Goal: Task Accomplishment & Management: Manage account settings

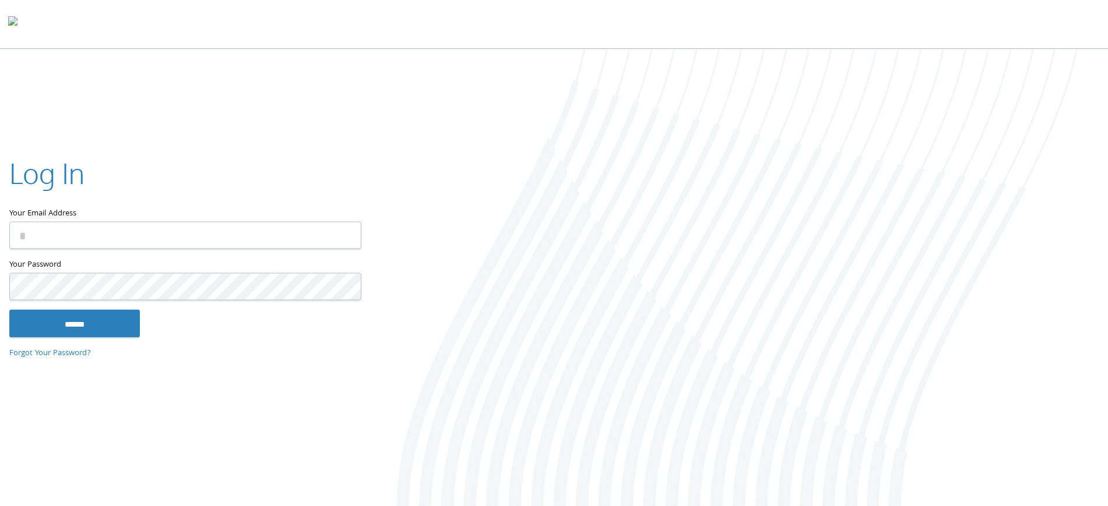
click at [61, 248] on input "Your Email Address" at bounding box center [185, 234] width 352 height 27
type input "**********"
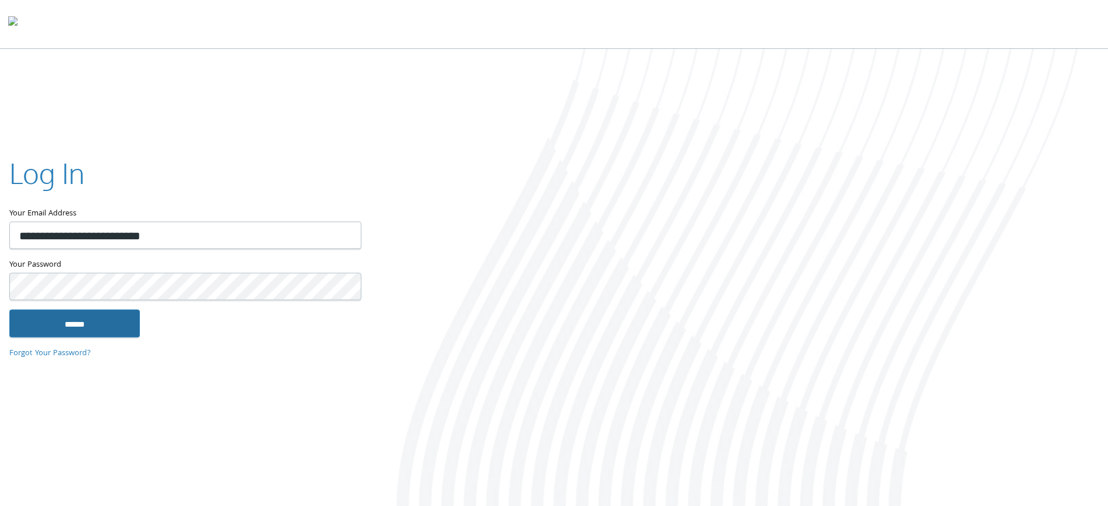
click at [87, 326] on input "******" at bounding box center [74, 323] width 131 height 28
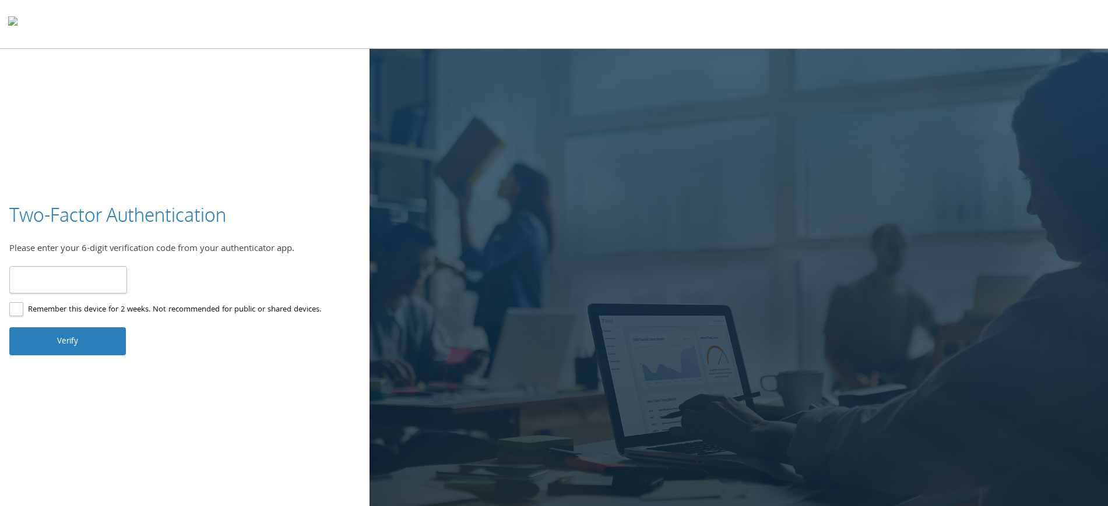
type input "******"
